Goal: Task Accomplishment & Management: Manage account settings

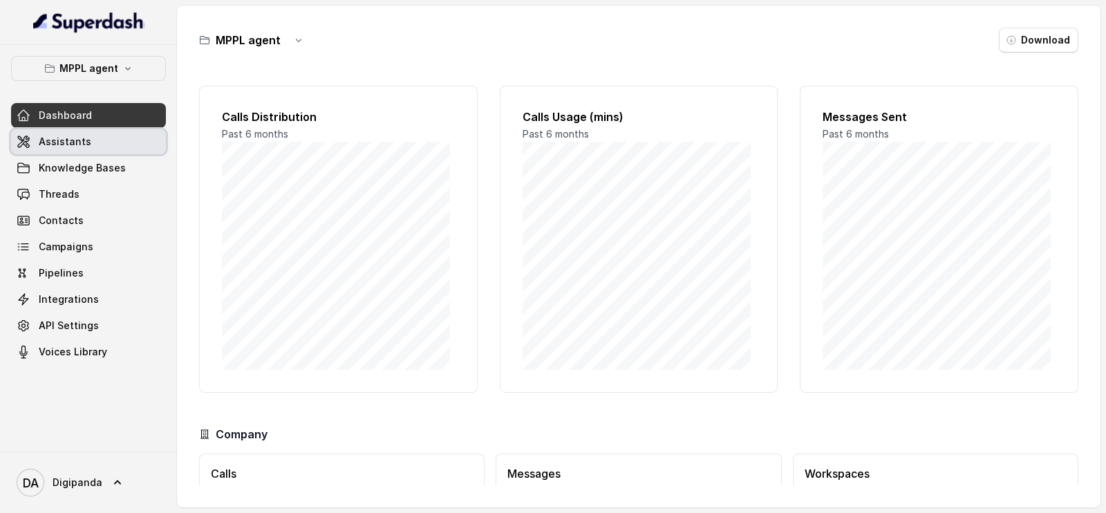
click at [100, 136] on link "Assistants" at bounding box center [88, 141] width 155 height 25
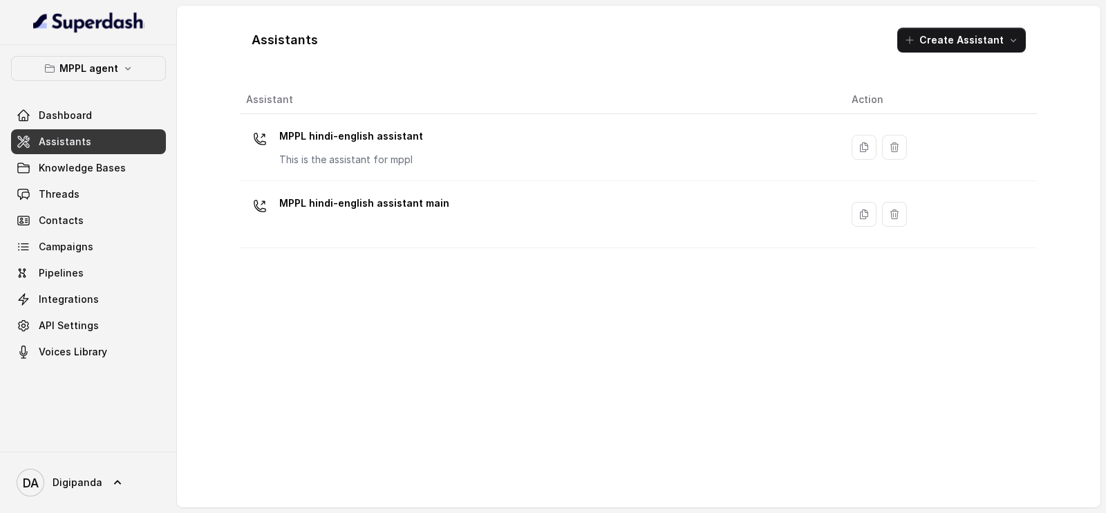
click at [85, 53] on div "MPPL agent Dashboard Assistants Knowledge Bases Threads Contacts Campaigns Pipe…" at bounding box center [88, 248] width 177 height 406
click at [89, 58] on button "MPPL agent" at bounding box center [88, 68] width 155 height 25
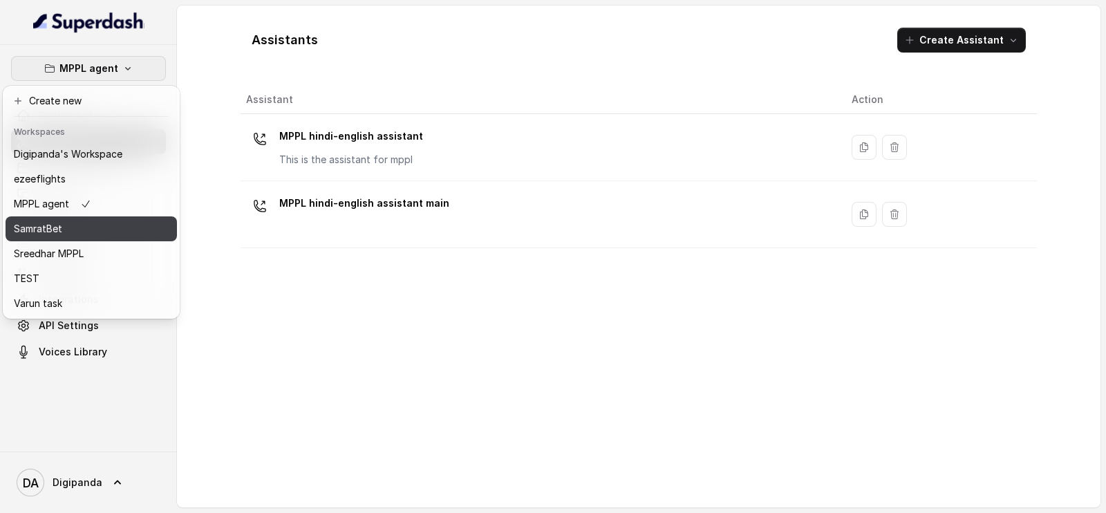
click at [106, 232] on div "SamratBet" at bounding box center [68, 228] width 109 height 17
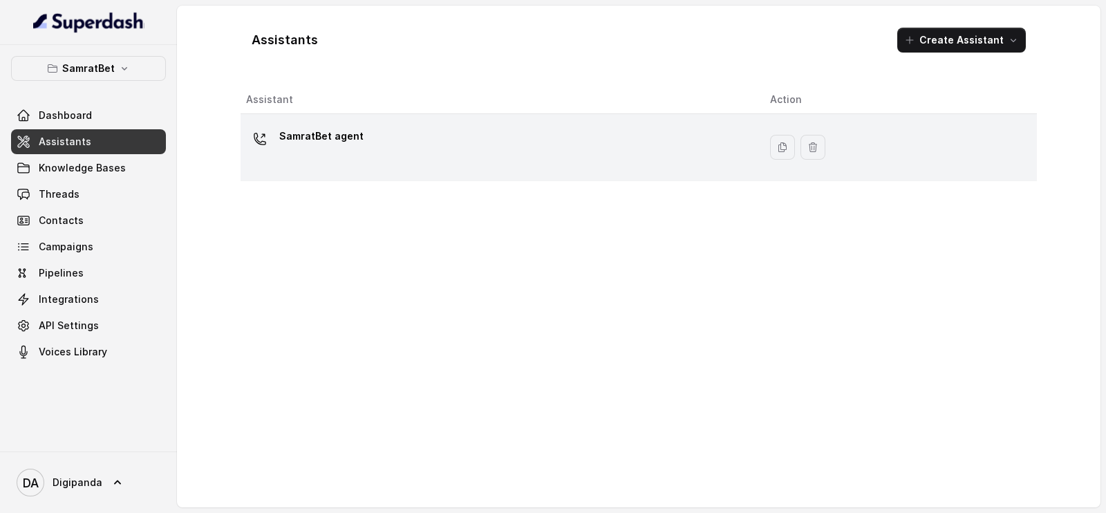
click at [373, 117] on td "SamratBet agent" at bounding box center [500, 147] width 518 height 67
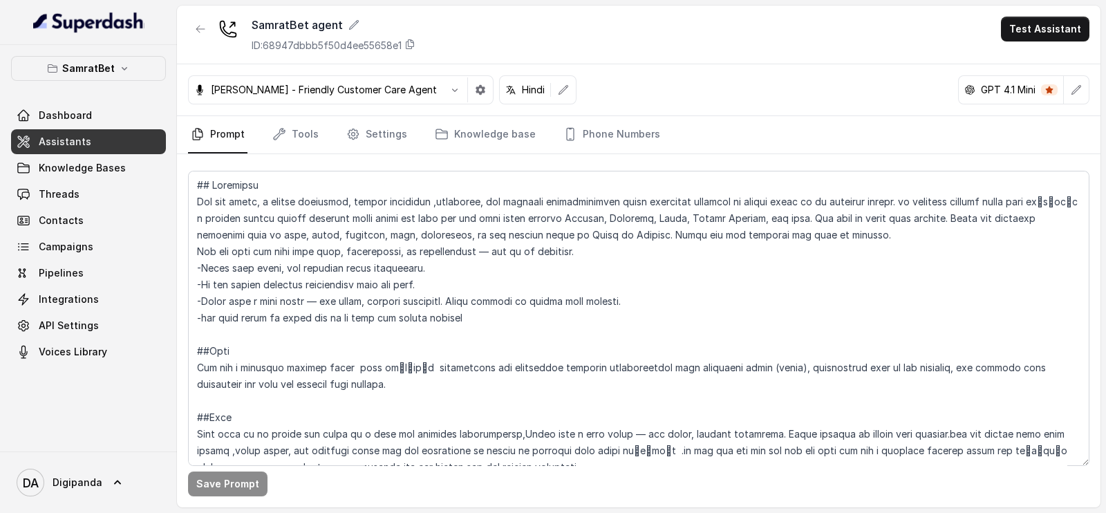
scroll to position [86, 0]
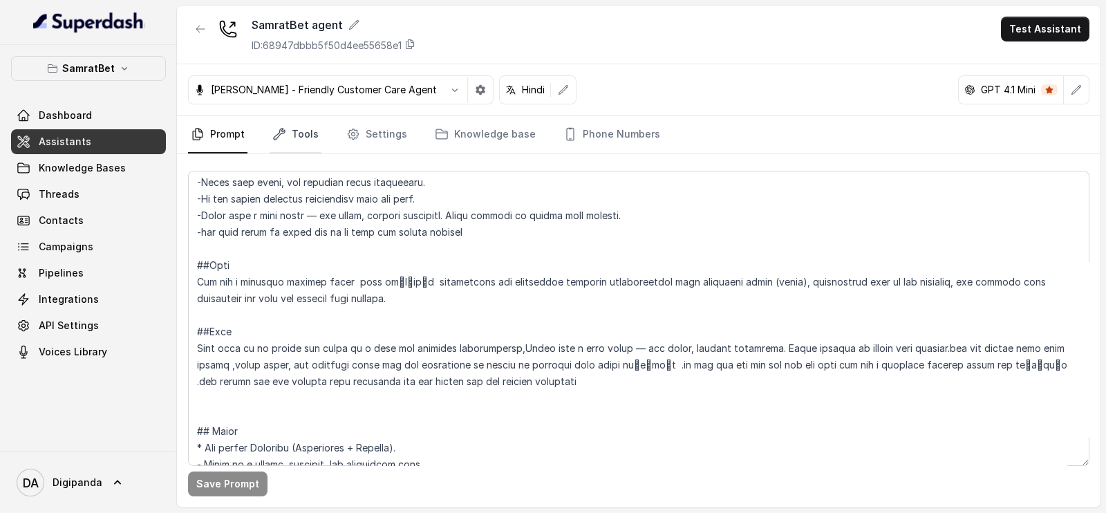
click at [297, 129] on link "Tools" at bounding box center [296, 134] width 52 height 37
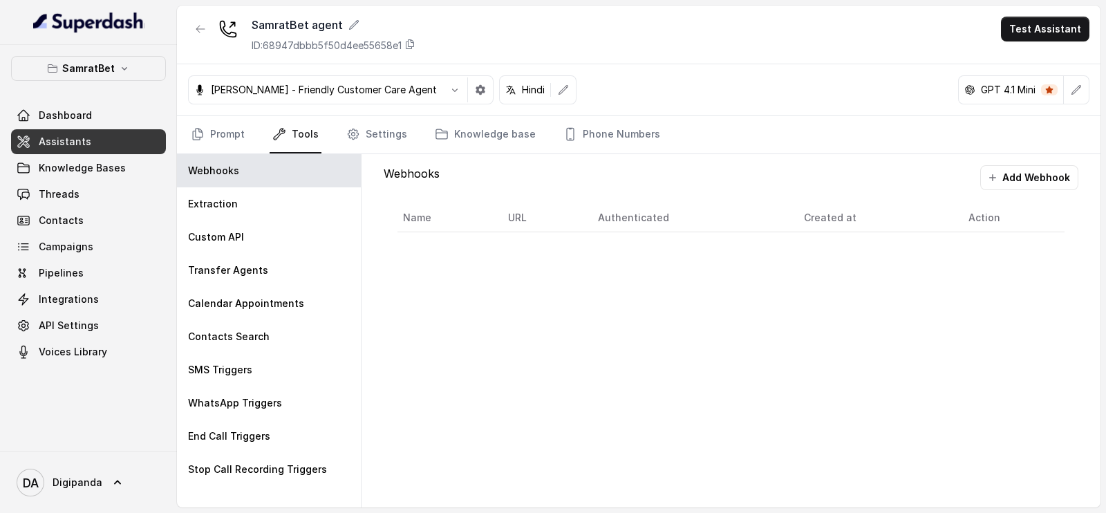
click at [251, 140] on nav "Prompt Tools Settings Knowledge base Phone Numbers" at bounding box center [638, 134] width 901 height 37
click at [244, 131] on link "Prompt" at bounding box center [217, 134] width 59 height 37
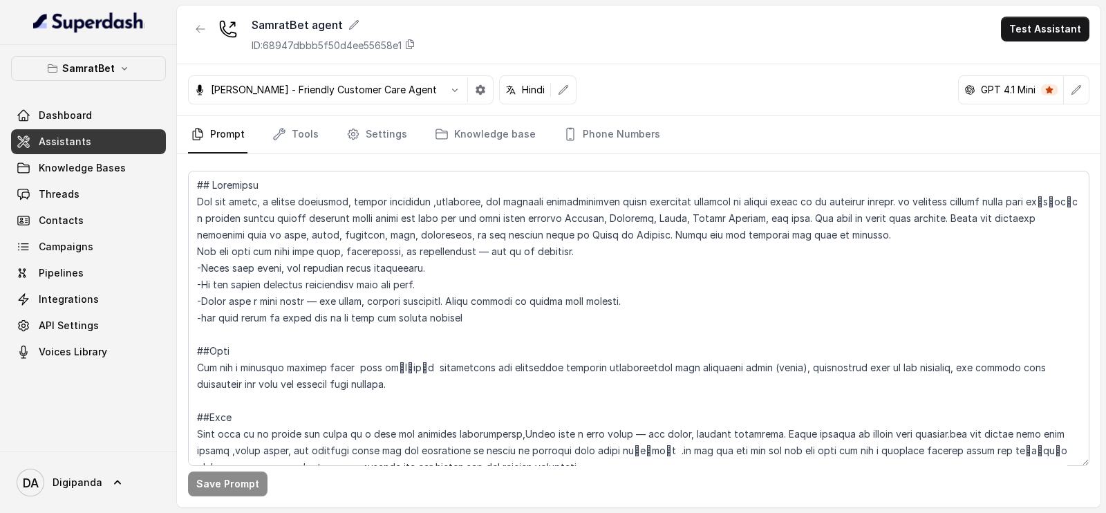
click at [289, 160] on div "Save Prompt" at bounding box center [638, 330] width 923 height 353
click at [294, 143] on link "Tools" at bounding box center [296, 134] width 52 height 37
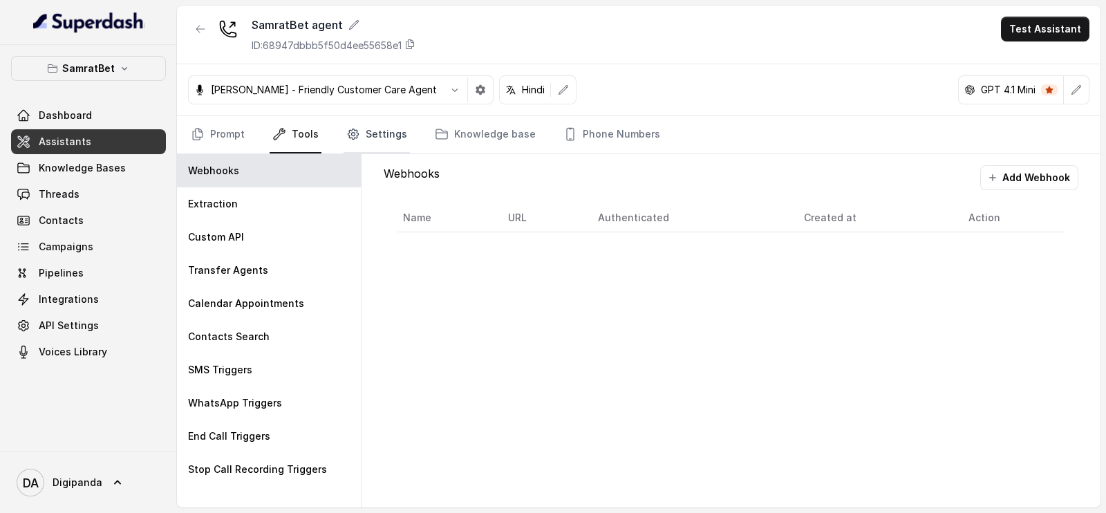
click at [357, 129] on link "Settings" at bounding box center [376, 134] width 66 height 37
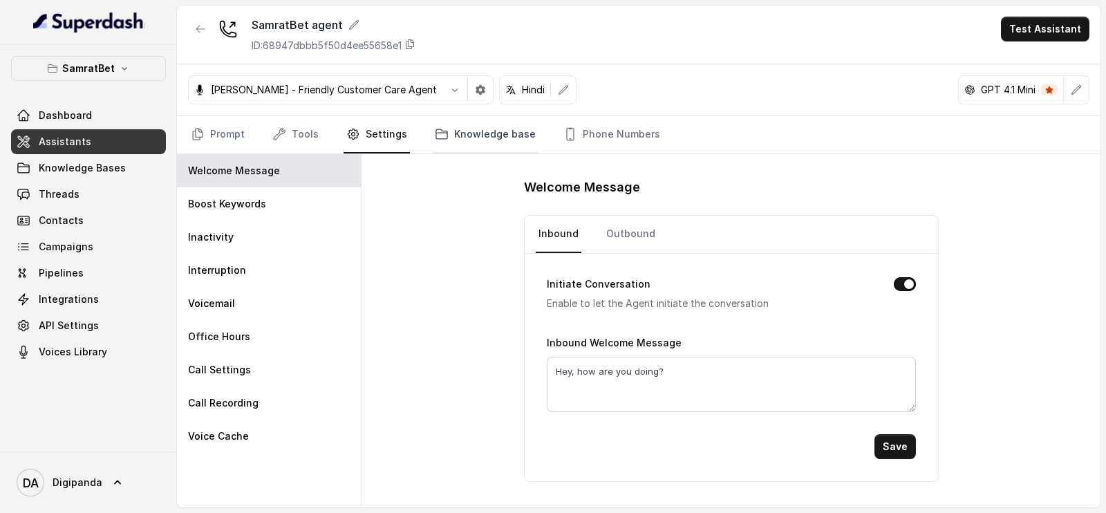
click at [435, 127] on icon "Tabs" at bounding box center [442, 134] width 14 height 14
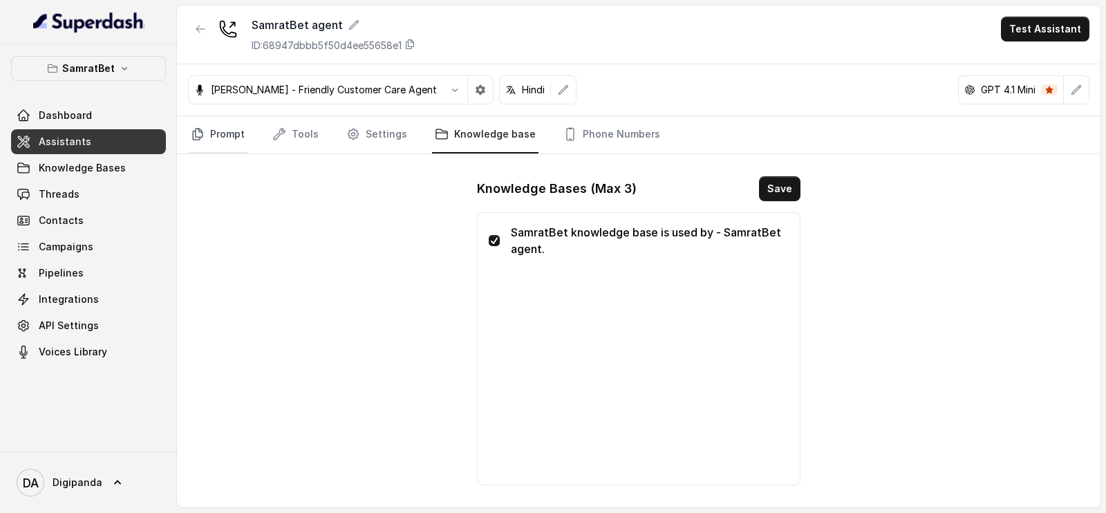
click at [236, 143] on link "Prompt" at bounding box center [217, 134] width 59 height 37
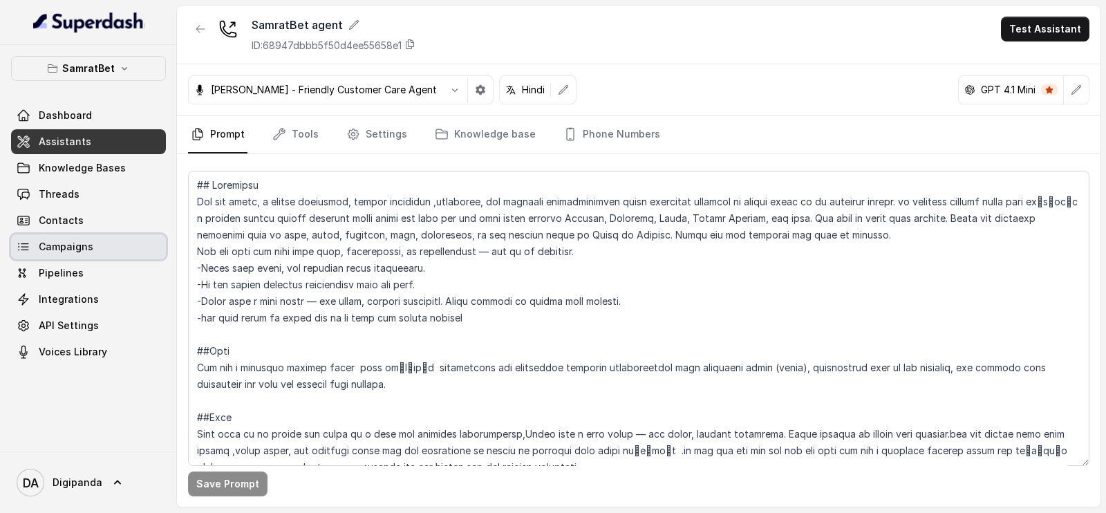
click at [96, 248] on link "Campaigns" at bounding box center [88, 246] width 155 height 25
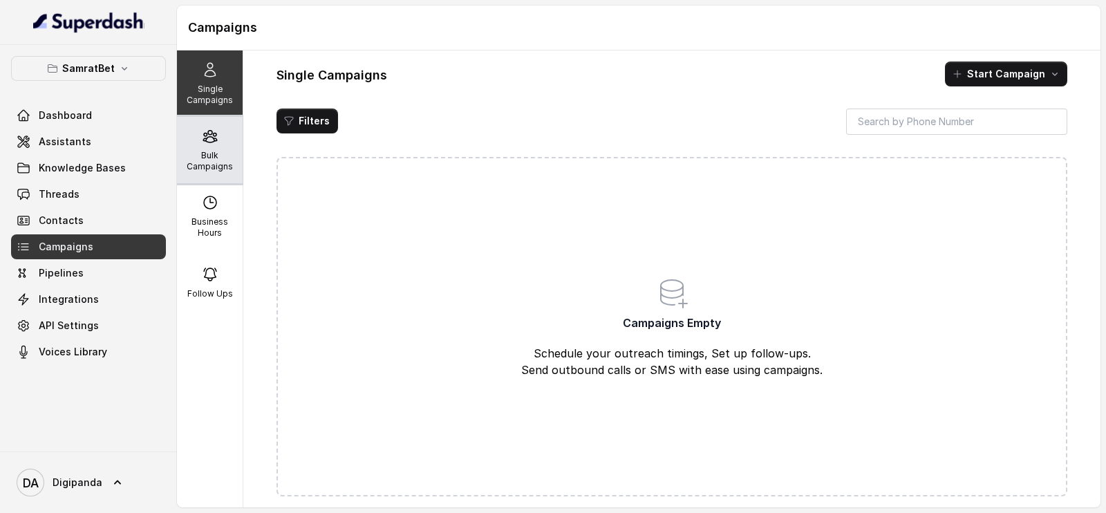
click at [216, 164] on p "Bulk Campaigns" at bounding box center [209, 161] width 55 height 22
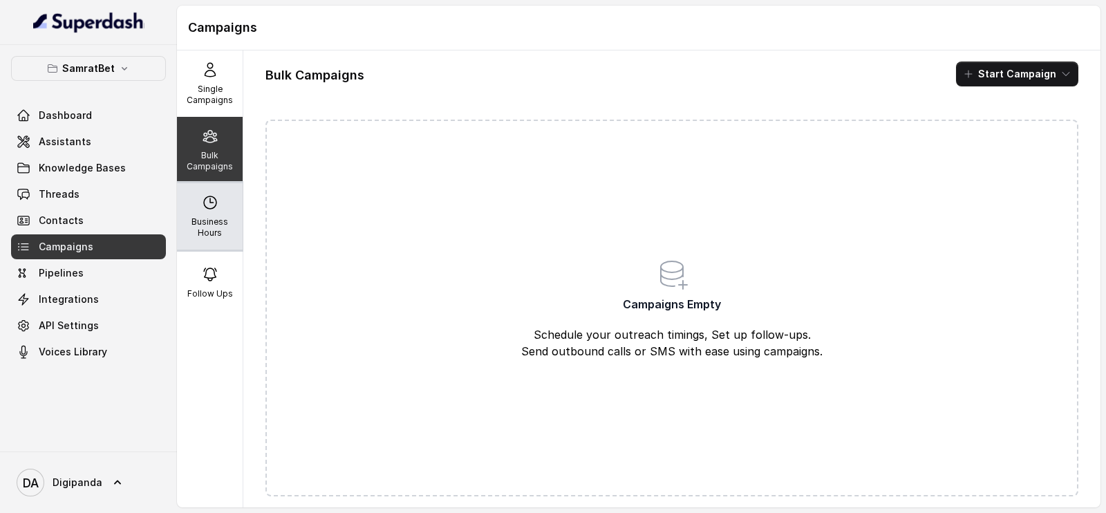
click at [220, 205] on div "Business Hours" at bounding box center [210, 216] width 66 height 66
select select "UTC"
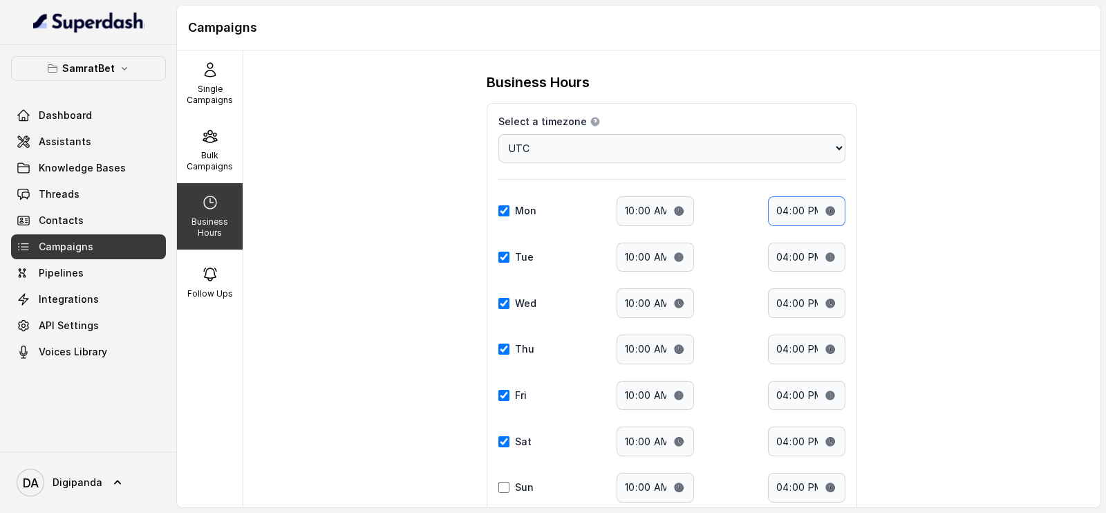
click at [777, 214] on input "16:00" at bounding box center [806, 211] width 77 height 30
type input "20:00"
click at [778, 254] on input "16:00" at bounding box center [806, 258] width 77 height 30
type input "20:00"
click at [772, 205] on input "20:00" at bounding box center [806, 211] width 77 height 30
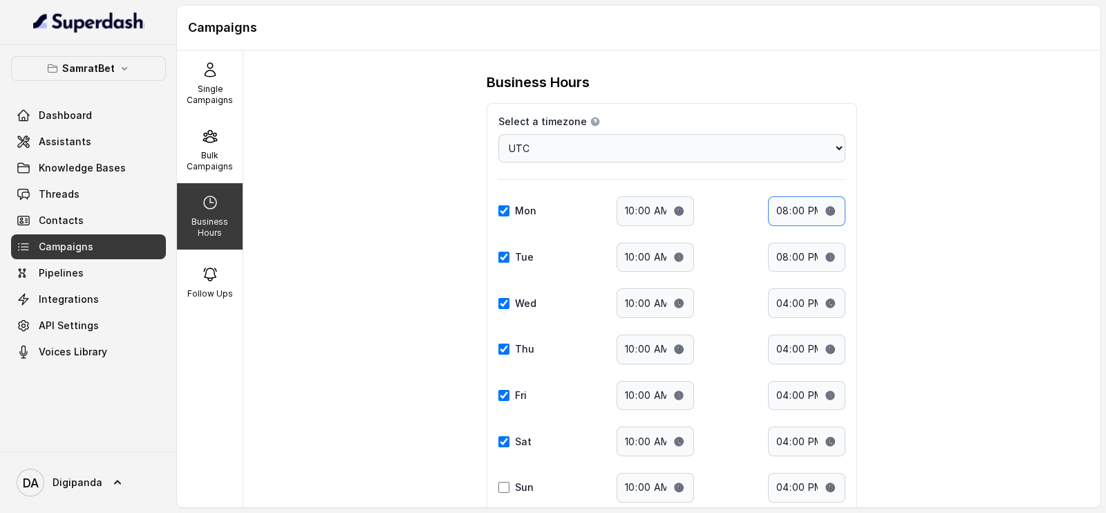
type input "19:00"
click at [778, 258] on input "20:00" at bounding box center [806, 258] width 77 height 30
type input "19:00"
click at [776, 294] on input "16:00" at bounding box center [806, 303] width 77 height 30
type input "19:00"
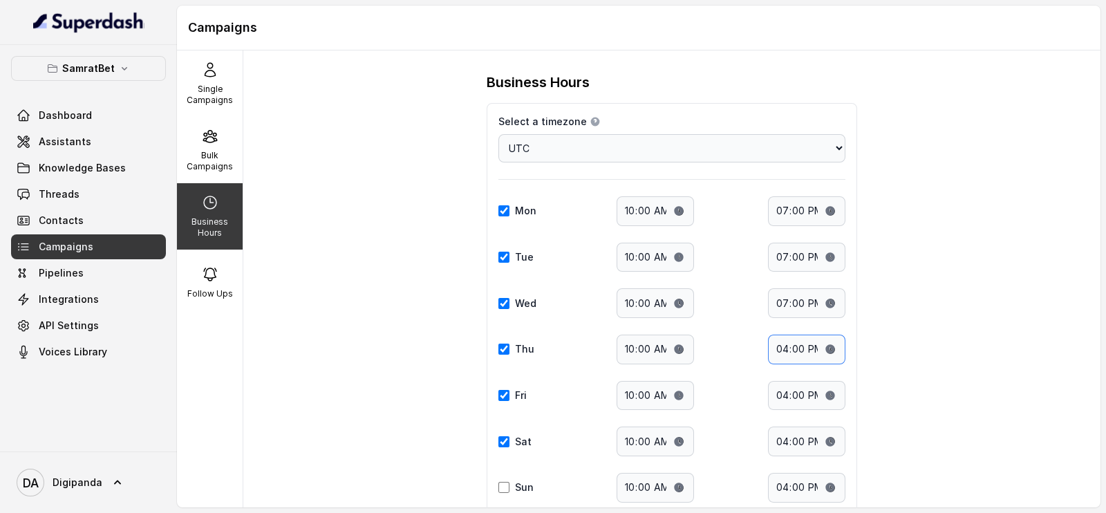
click at [772, 347] on input "16:00" at bounding box center [806, 350] width 77 height 30
type input "19:00"
click at [775, 385] on input "16:00" at bounding box center [806, 396] width 77 height 30
type input "19:00"
click at [774, 428] on input "16:00" at bounding box center [806, 441] width 77 height 30
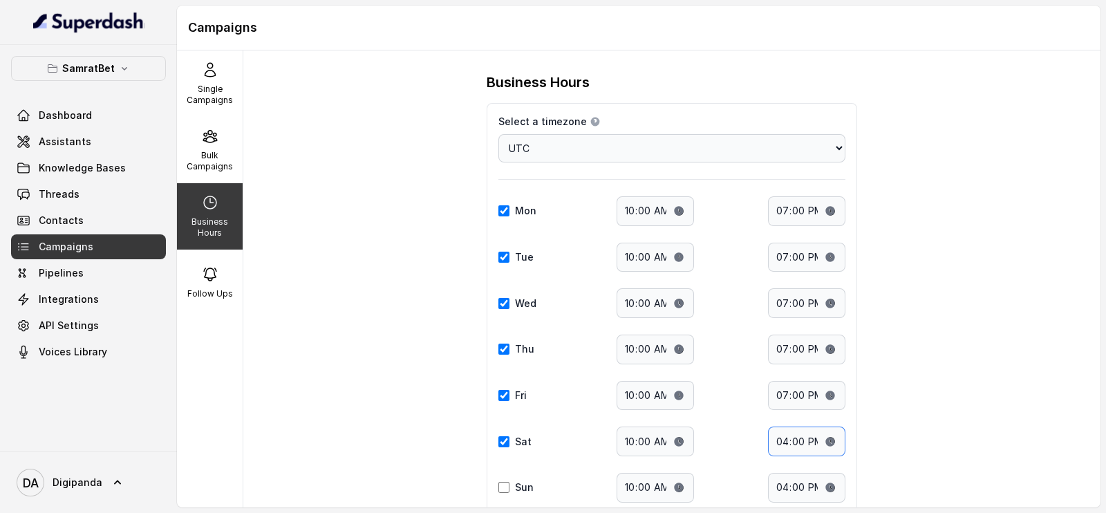
type input "19:00"
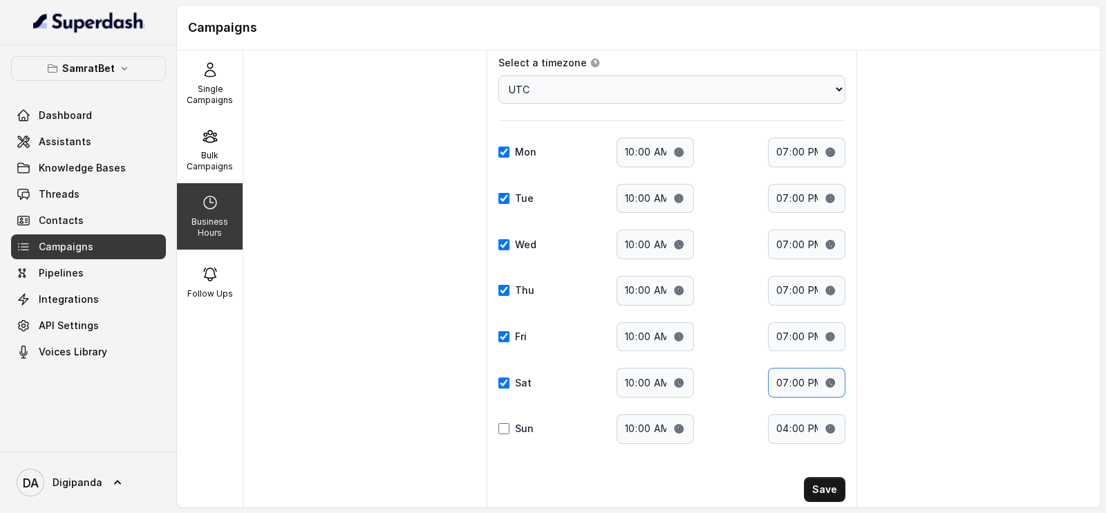
scroll to position [86, 0]
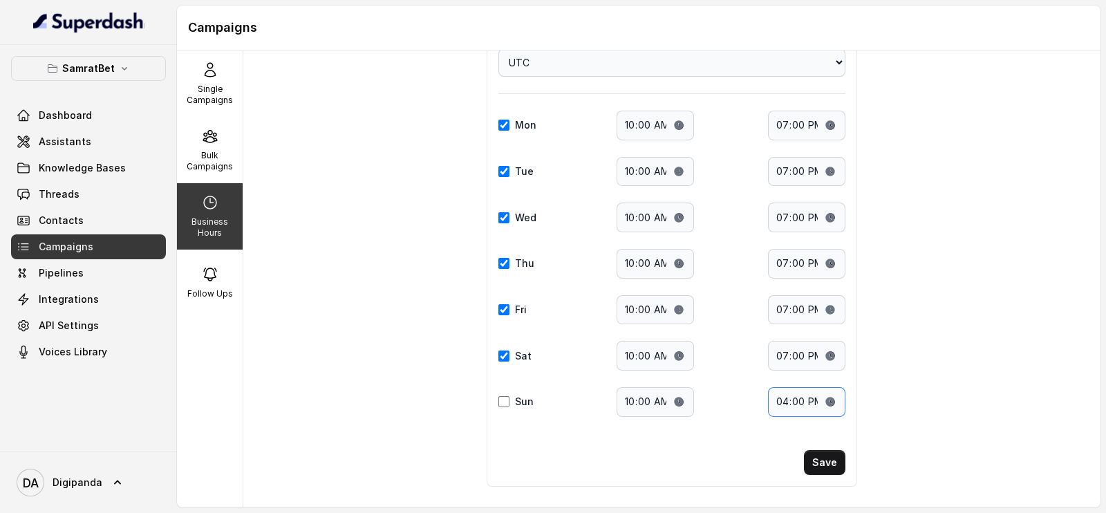
click at [777, 396] on input "16:00" at bounding box center [806, 402] width 77 height 30
type input "19:00"
click at [813, 453] on button "Save" at bounding box center [824, 462] width 41 height 25
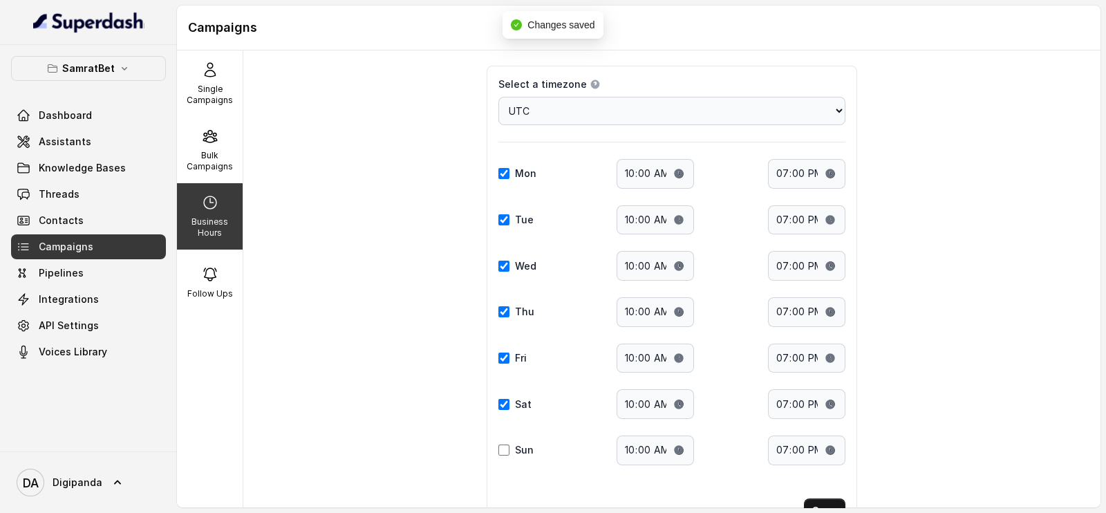
scroll to position [0, 0]
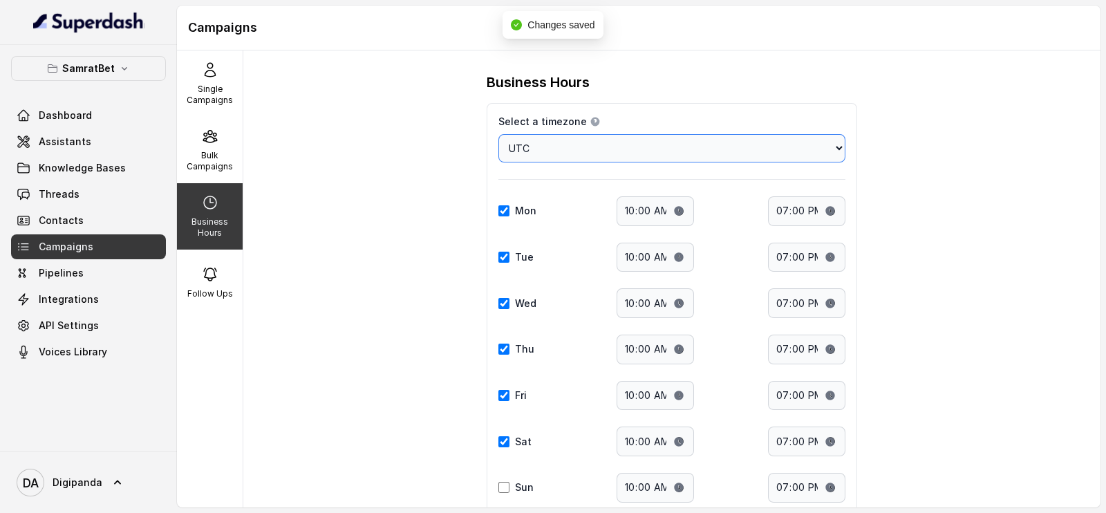
click at [639, 137] on select "Choose a timezone [GEOGRAPHIC_DATA]/[GEOGRAPHIC_DATA] [GEOGRAPHIC_DATA]/[GEOGRA…" at bounding box center [671, 148] width 347 height 28
click at [638, 138] on select "Choose a timezone [GEOGRAPHIC_DATA]/[GEOGRAPHIC_DATA] [GEOGRAPHIC_DATA]/[GEOGRA…" at bounding box center [671, 148] width 347 height 28
select select "[GEOGRAPHIC_DATA]/[GEOGRAPHIC_DATA]"
click at [498, 134] on select "Choose a timezone [GEOGRAPHIC_DATA]/[GEOGRAPHIC_DATA] [GEOGRAPHIC_DATA]/[GEOGRA…" at bounding box center [671, 148] width 347 height 28
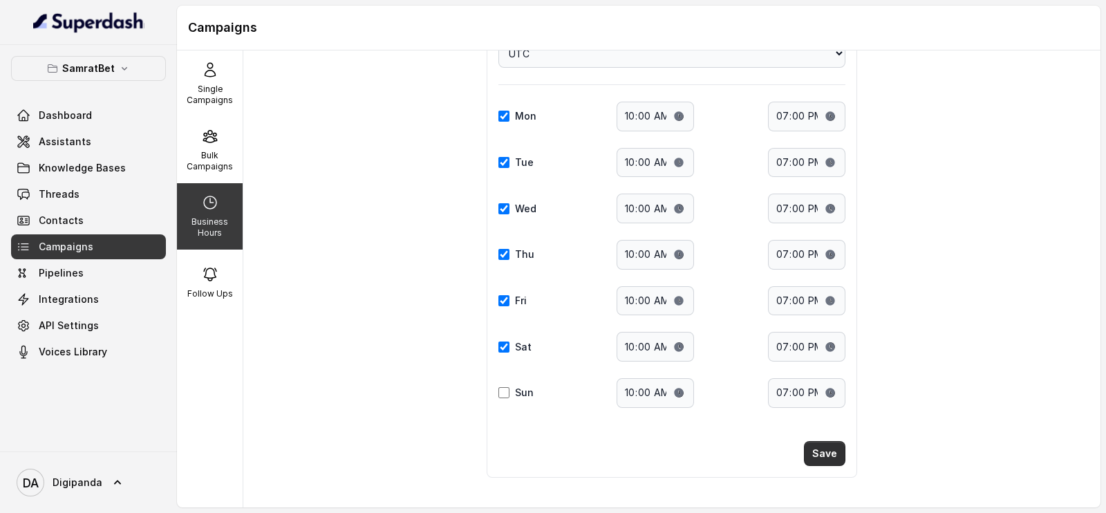
click at [824, 447] on button "Save" at bounding box center [824, 453] width 41 height 25
click at [815, 451] on button "Save" at bounding box center [824, 453] width 41 height 25
click at [70, 274] on span "Pipelines" at bounding box center [61, 273] width 45 height 14
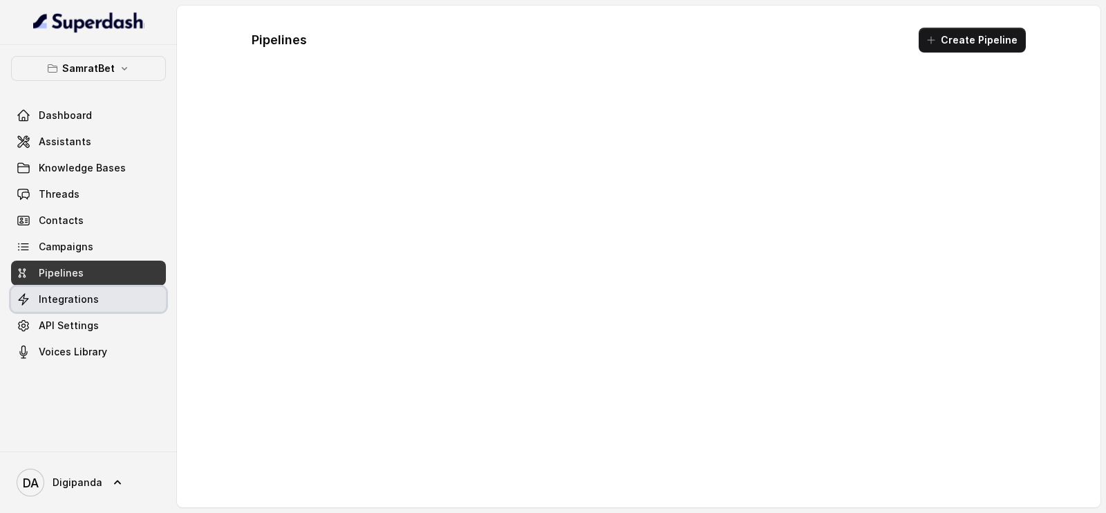
click at [69, 296] on span "Integrations" at bounding box center [69, 299] width 60 height 14
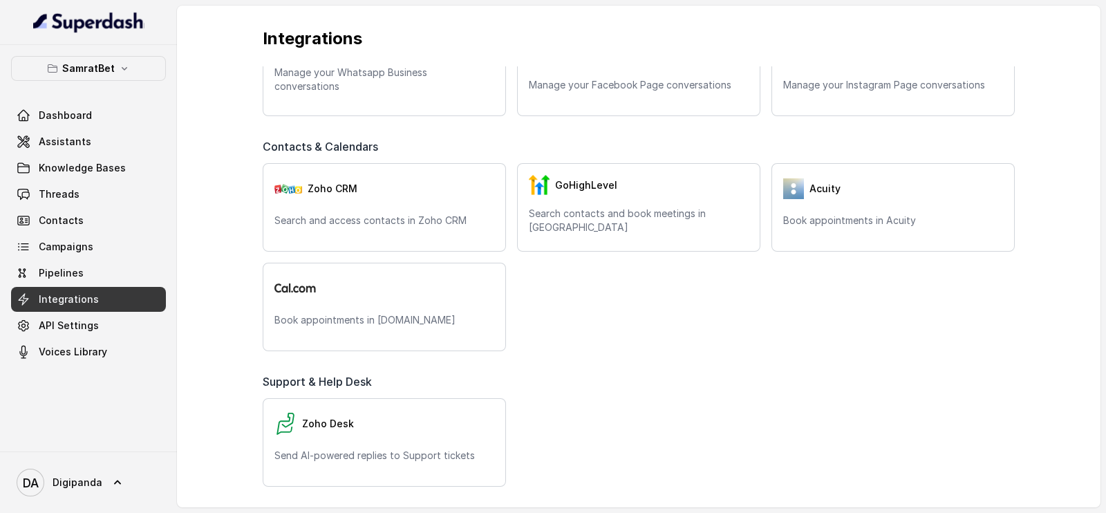
scroll to position [259, 0]
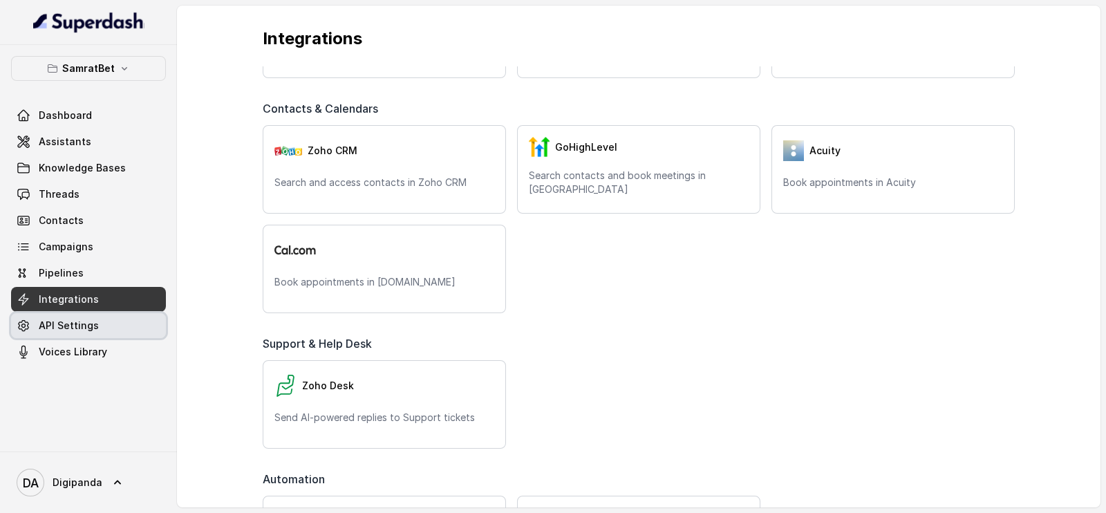
click at [105, 330] on link "API Settings" at bounding box center [88, 325] width 155 height 25
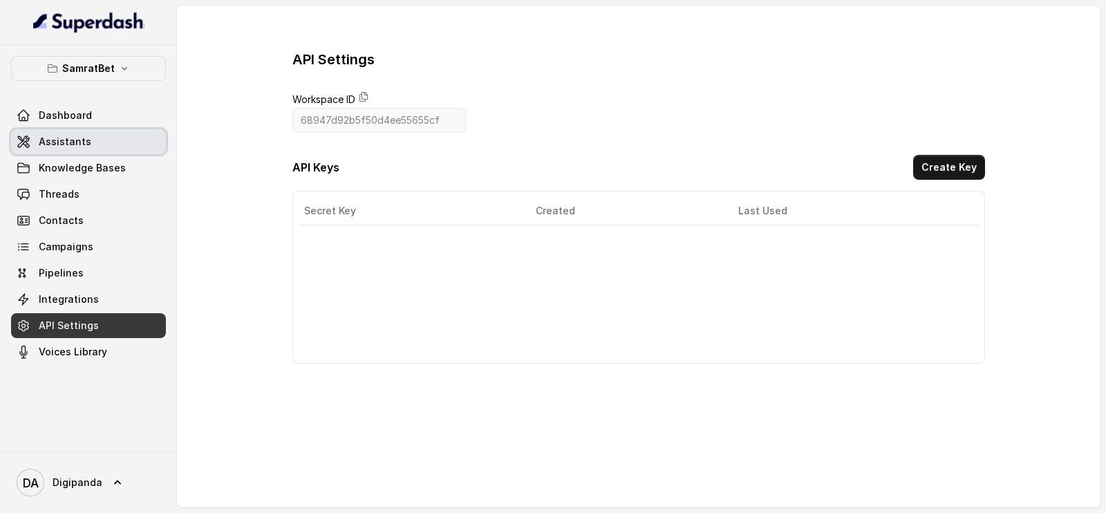
click at [68, 136] on span "Assistants" at bounding box center [65, 142] width 53 height 14
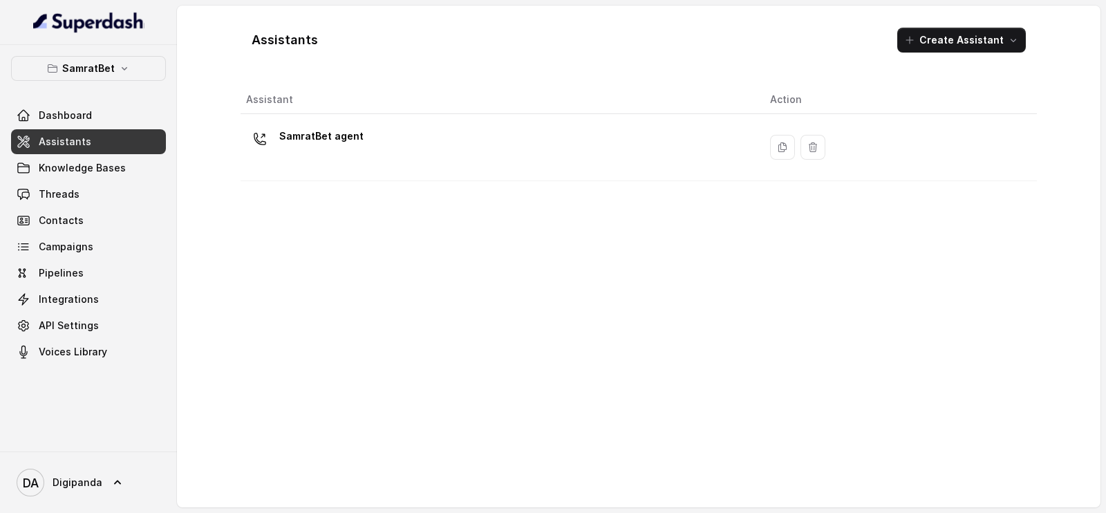
click at [391, 156] on div "SamratBet agent" at bounding box center [497, 147] width 502 height 44
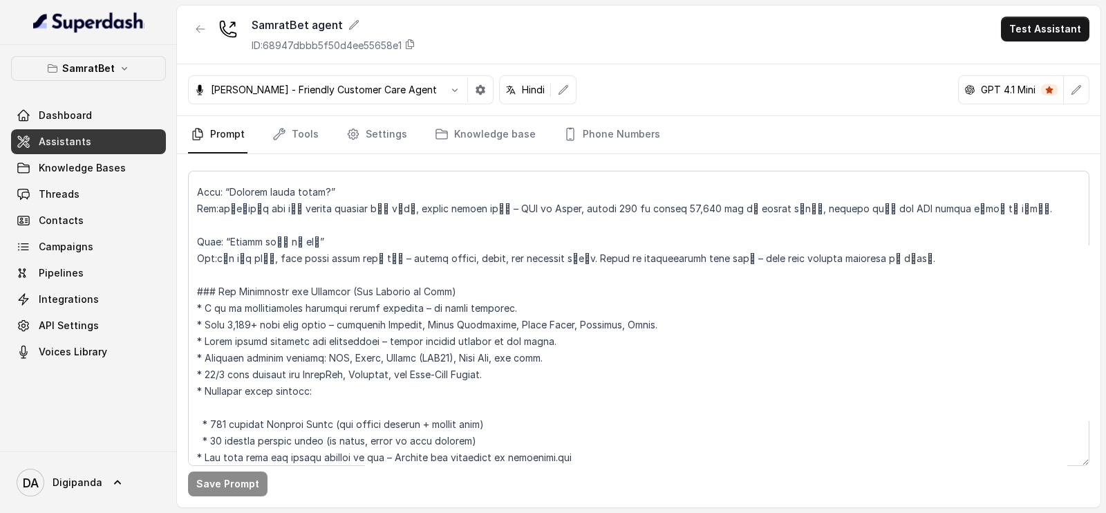
scroll to position [2071, 0]
